Goal: Information Seeking & Learning: Learn about a topic

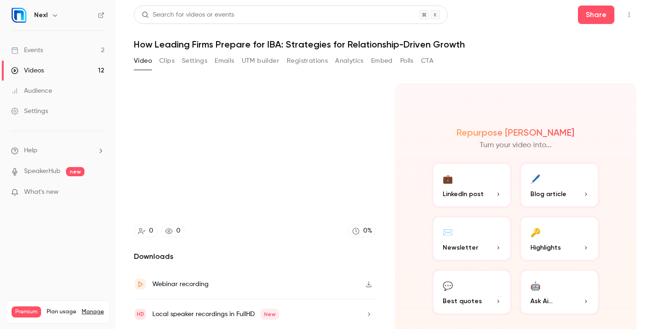
click at [43, 49] on link "Events 2" at bounding box center [57, 50] width 115 height 20
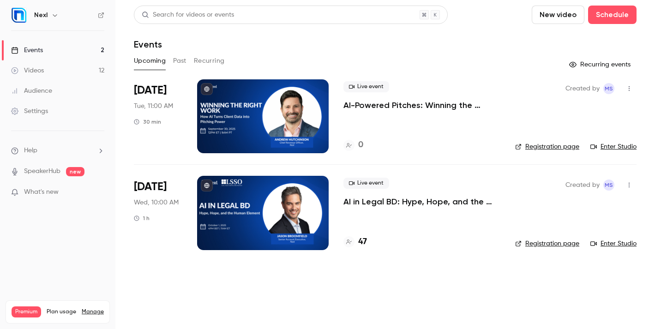
click at [179, 60] on button "Past" at bounding box center [179, 61] width 13 height 15
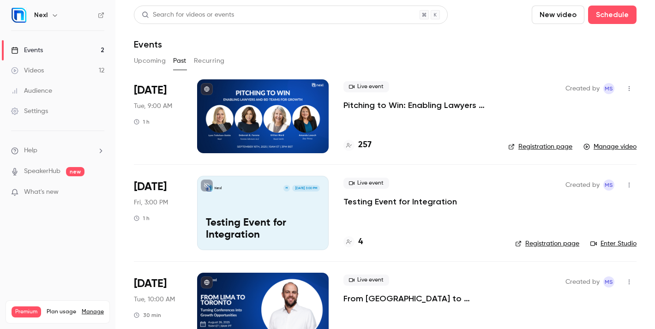
click at [403, 109] on p "Pitching to Win: Enabling Lawyers and BD Teams for Growth" at bounding box center [419, 105] width 150 height 11
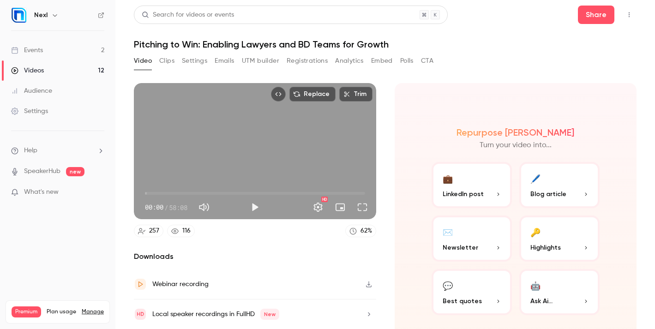
click at [338, 63] on button "Analytics" at bounding box center [349, 61] width 29 height 15
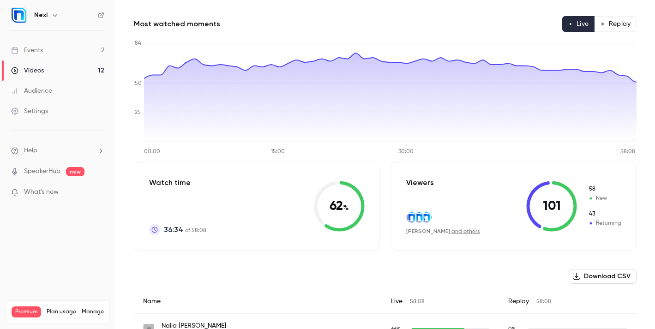
scroll to position [67, 0]
click at [454, 230] on link "and others" at bounding box center [466, 232] width 29 height 6
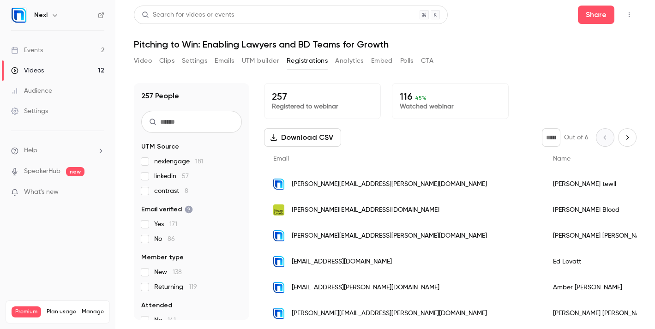
click at [358, 64] on button "Analytics" at bounding box center [349, 61] width 29 height 15
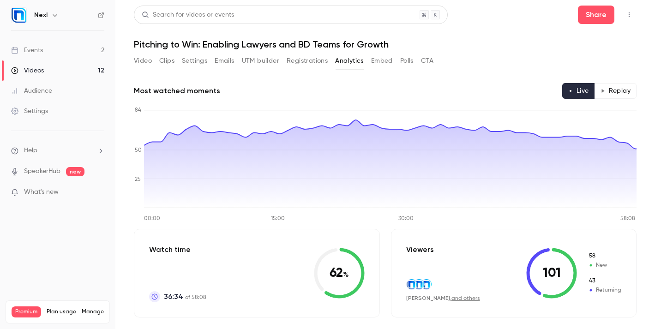
click at [283, 61] on div "Video Clips Settings Emails UTM builder Registrations Analytics Embed Polls CTA" at bounding box center [284, 61] width 300 height 15
click at [291, 60] on button "Registrations" at bounding box center [307, 61] width 41 height 15
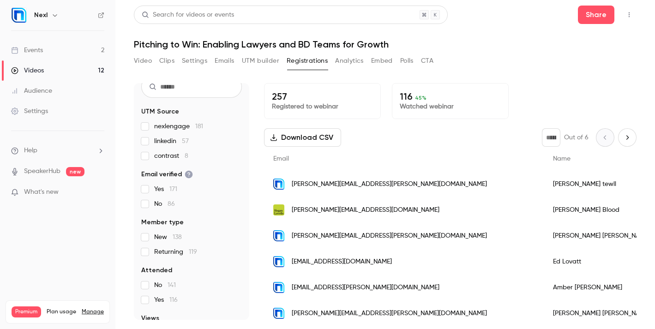
scroll to position [36, 0]
